Goal: Task Accomplishment & Management: Manage account settings

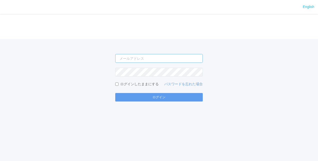
type input "[PERSON_NAME][EMAIL_ADDRESS][DOMAIN_NAME]"
click at [169, 102] on div "English ログイン [PERSON_NAME][EMAIL_ADDRESS][DOMAIN_NAME] ログインしたままにする パスワードを忘れた場合 …" at bounding box center [159, 80] width 318 height 161
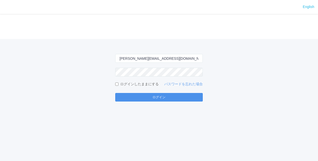
drag, startPoint x: 169, startPoint y: 100, endPoint x: 169, endPoint y: 97, distance: 3.0
click at [169, 100] on button "ログイン" at bounding box center [159, 97] width 88 height 9
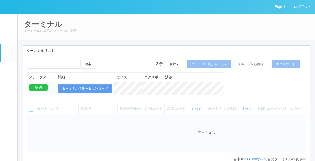
click at [9, 71] on em at bounding box center [9, 71] width 0 height 0
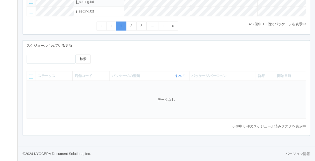
scroll to position [167, 0]
click at [162, 55] on div at bounding box center [132, 57] width 60 height 4
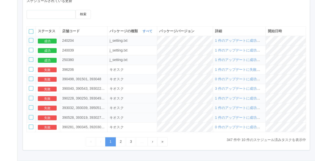
scroll to position [217, 0]
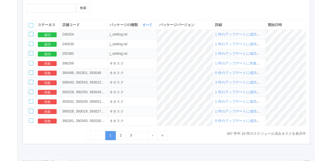
click at [227, 81] on span "3 件のアップデートに成功し、3 件に失敗しました" at bounding box center [254, 82] width 79 height 4
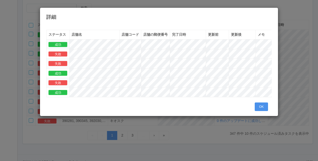
click at [259, 108] on button "OK" at bounding box center [261, 107] width 13 height 9
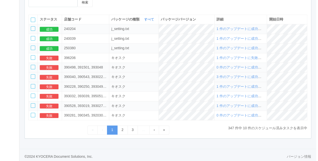
scroll to position [225, 0]
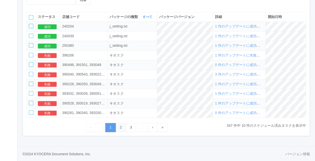
click at [120, 128] on link "2" at bounding box center [120, 127] width 11 height 9
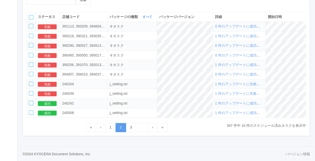
click at [236, 65] on span "1 件のアップデートに成功し、5 件に失敗しました" at bounding box center [254, 65] width 79 height 4
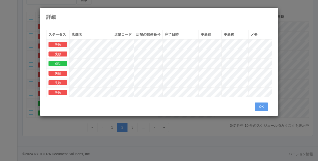
click at [236, 57] on tbody "失敗 失敗 成功 失敗 失敗 失敗" at bounding box center [173, 69] width 252 height 58
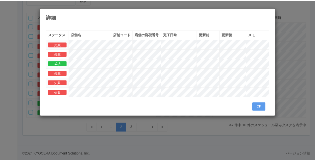
scroll to position [0, 26]
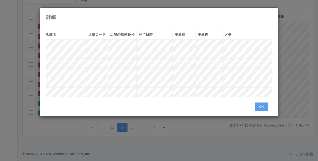
click at [272, 12] on icon at bounding box center [272, 12] width 0 height 0
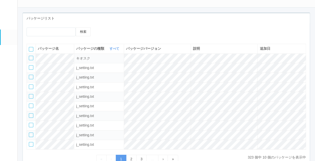
scroll to position [25, 0]
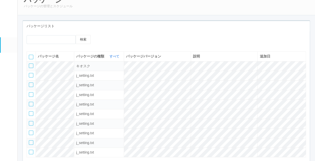
click at [8, 29] on em at bounding box center [8, 28] width 6 height 6
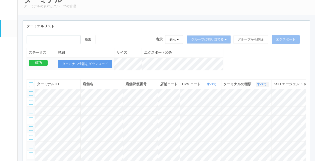
click at [261, 86] on link "すべて" at bounding box center [262, 84] width 11 height 4
click at [253, 108] on link "キオスク" at bounding box center [249, 105] width 40 height 7
click at [257, 60] on div "検索 表示 表示 すべてのターミナル 未割り当てのターミナル グループを追加 グループ名を編集 アーカイブ済みのターミナル グループに割り当てる グループを追…" at bounding box center [166, 55] width 287 height 41
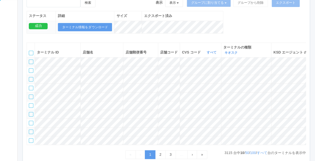
scroll to position [100, 0]
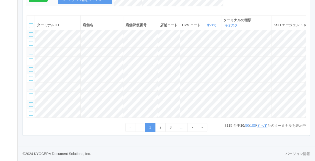
click at [258, 128] on link "すべて" at bounding box center [262, 126] width 11 height 4
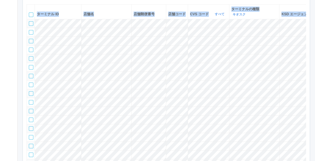
copy div "Loremip dolor sitame cons adipi elits doeiusmo temporinc utlabo etdolorem aliqu…"
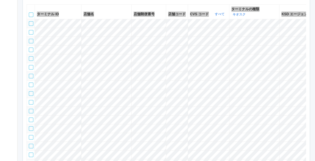
scroll to position [75, 0]
